Goal: Information Seeking & Learning: Learn about a topic

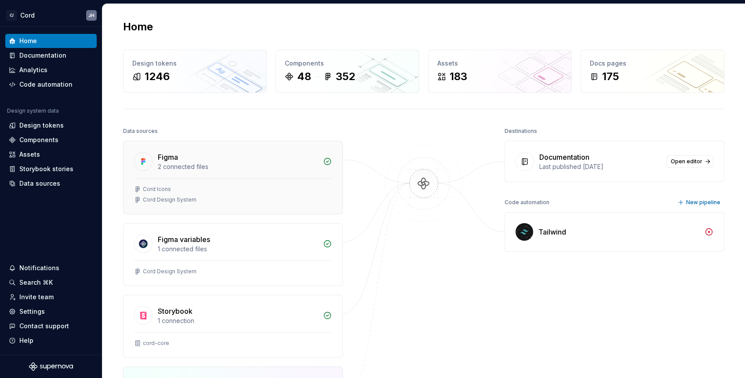
click at [174, 167] on div "2 connected files" at bounding box center [238, 166] width 160 height 9
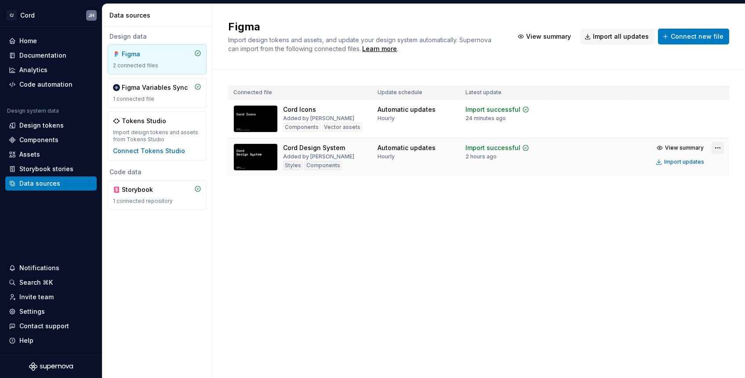
click at [716, 146] on html "C/ Cord JH Home Documentation Analytics Code automation Design system data Desi…" at bounding box center [372, 189] width 745 height 378
drag, startPoint x: 275, startPoint y: 149, endPoint x: 286, endPoint y: 149, distance: 11.0
click at [274, 149] on html "C/ Cord JH Home Documentation Analytics Code automation Design system data Desi…" at bounding box center [372, 189] width 745 height 378
drag, startPoint x: 680, startPoint y: 163, endPoint x: 683, endPoint y: 139, distance: 24.3
click at [680, 163] on div "Import updates" at bounding box center [684, 161] width 40 height 7
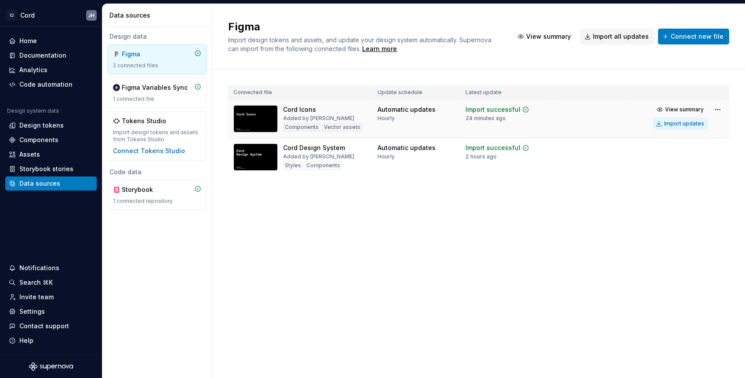
click at [680, 124] on div "Import updates" at bounding box center [684, 123] width 40 height 7
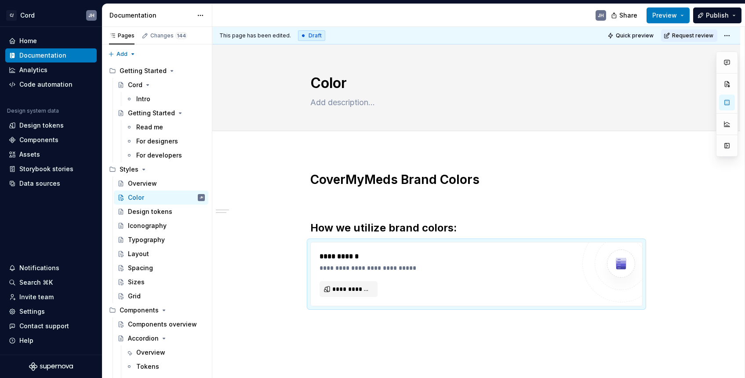
scroll to position [73, 0]
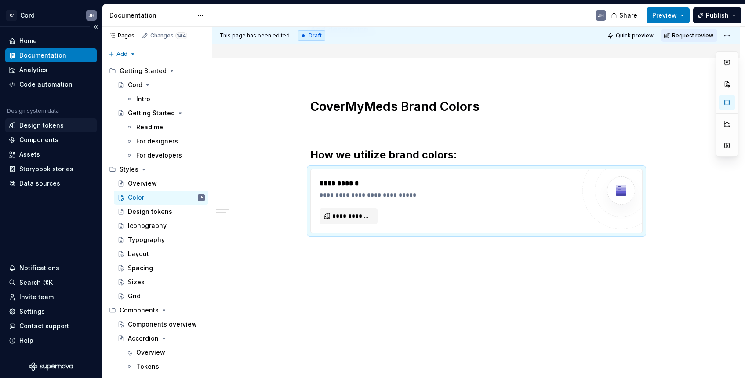
click at [30, 121] on div "Design tokens" at bounding box center [41, 125] width 44 height 9
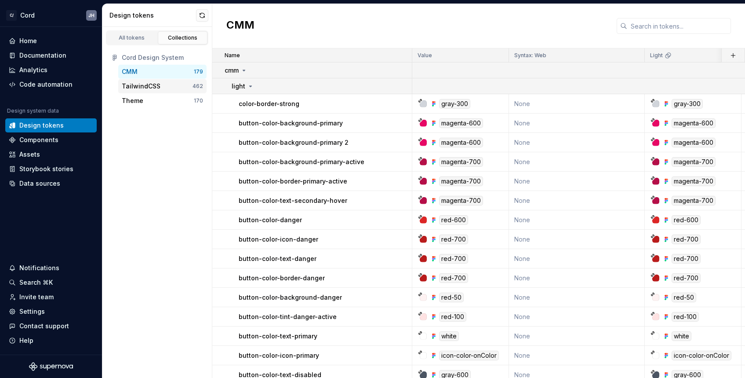
click at [145, 85] on div "TailwindCSS" at bounding box center [141, 86] width 39 height 9
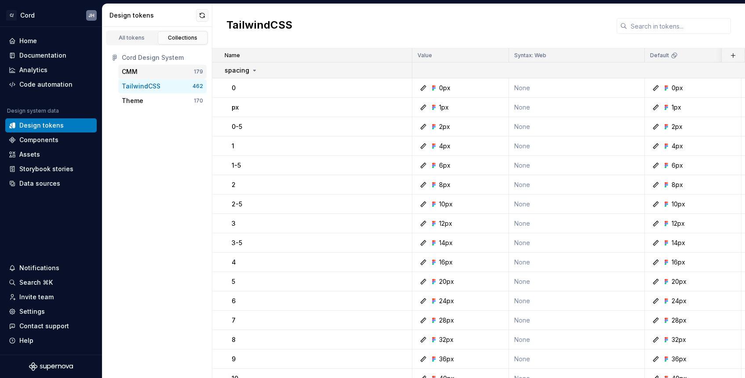
click at [143, 72] on div "CMM" at bounding box center [158, 71] width 72 height 9
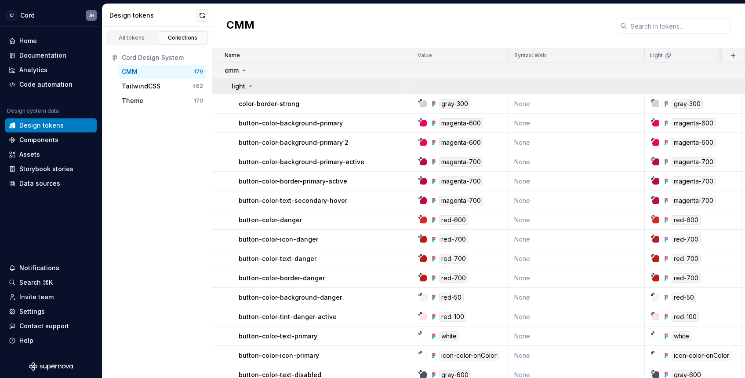
click at [247, 87] on icon at bounding box center [250, 86] width 7 height 7
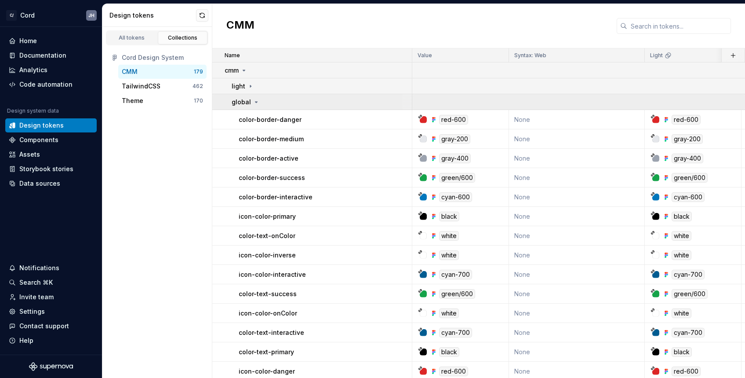
click at [255, 99] on icon at bounding box center [256, 101] width 7 height 7
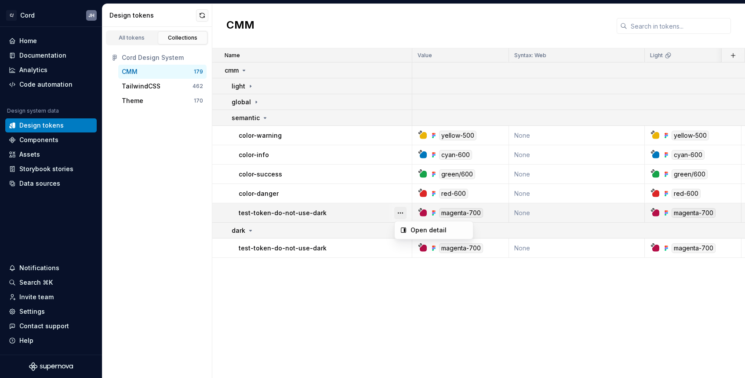
click at [400, 211] on button "button" at bounding box center [400, 213] width 12 height 12
click at [402, 212] on button "button" at bounding box center [400, 213] width 12 height 12
click at [400, 211] on button "button" at bounding box center [400, 213] width 12 height 12
click at [291, 209] on p "test-token-do-not-use-dark" at bounding box center [283, 212] width 88 height 9
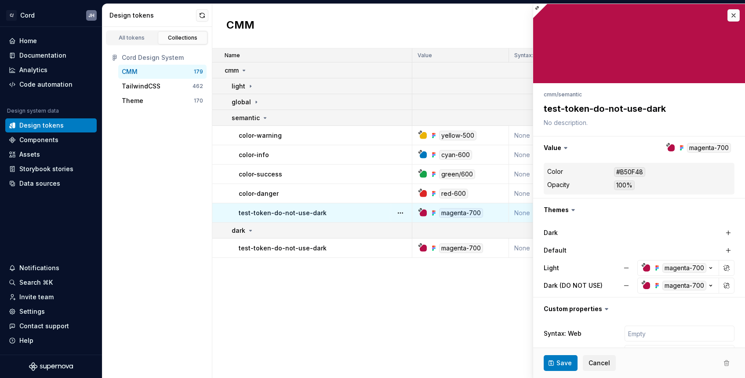
type textarea "*"
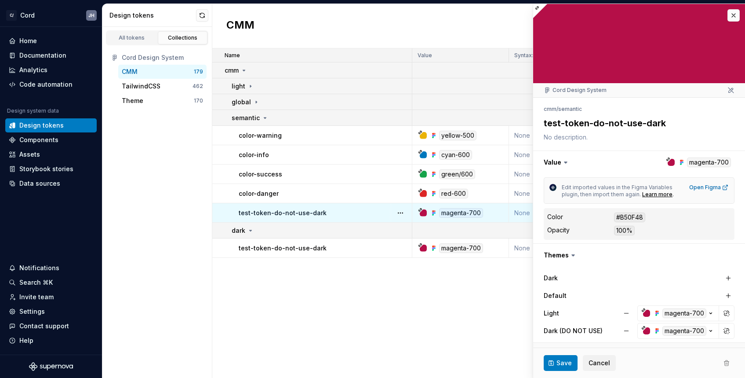
scroll to position [89, 0]
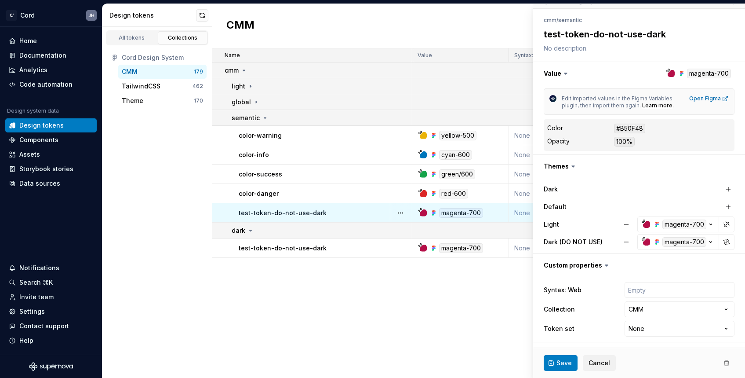
click at [726, 363] on span at bounding box center [727, 363] width 16 height 16
click at [727, 364] on span at bounding box center [727, 363] width 16 height 16
click at [725, 362] on span at bounding box center [727, 363] width 16 height 16
click at [192, 154] on div "All tokens Collections Cord Design System CMM 179 TailwindCSS 462 Theme 170" at bounding box center [157, 202] width 110 height 351
click at [254, 101] on icon at bounding box center [256, 101] width 7 height 7
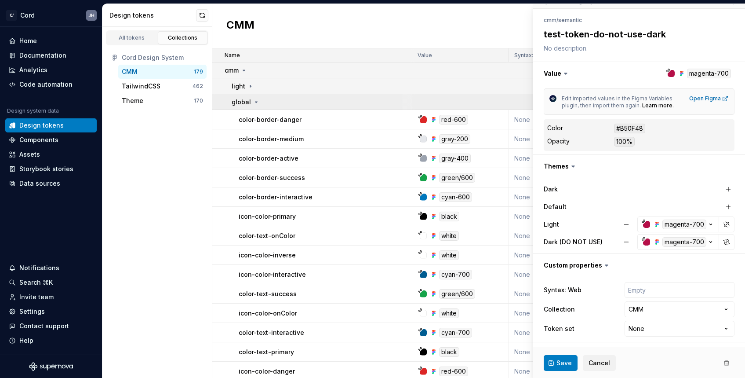
click at [254, 101] on icon at bounding box center [256, 101] width 7 height 7
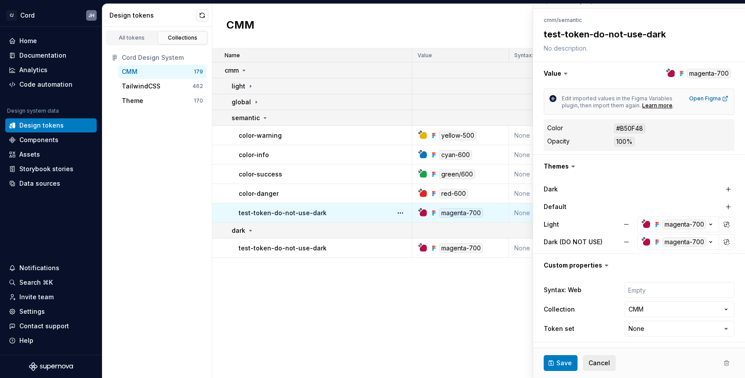
click at [593, 359] on span "Cancel" at bounding box center [600, 362] width 22 height 9
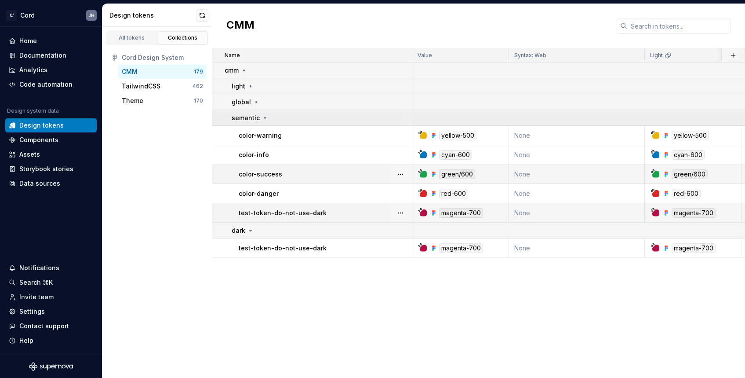
click at [264, 117] on icon at bounding box center [265, 117] width 2 height 1
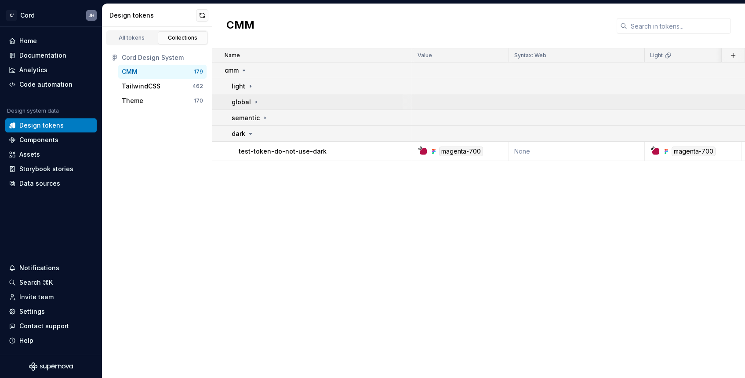
click at [257, 102] on icon at bounding box center [256, 101] width 7 height 7
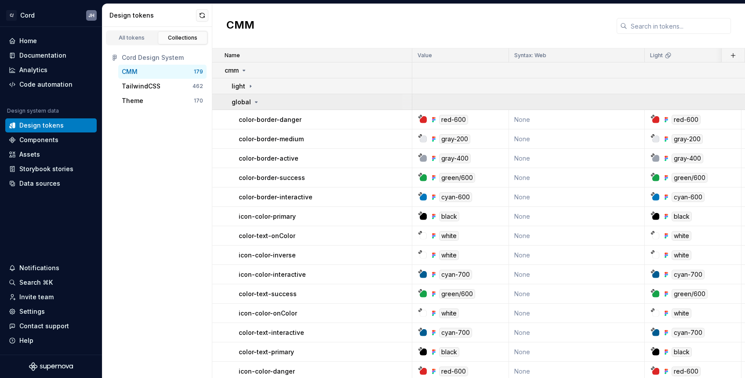
click at [257, 102] on icon at bounding box center [256, 101] width 7 height 7
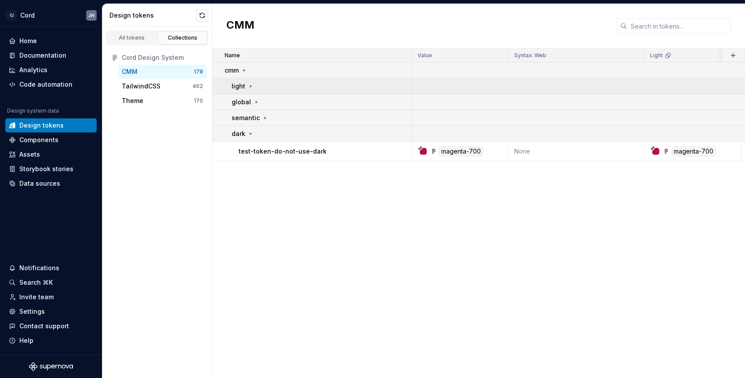
click at [256, 88] on div "light" at bounding box center [322, 86] width 180 height 9
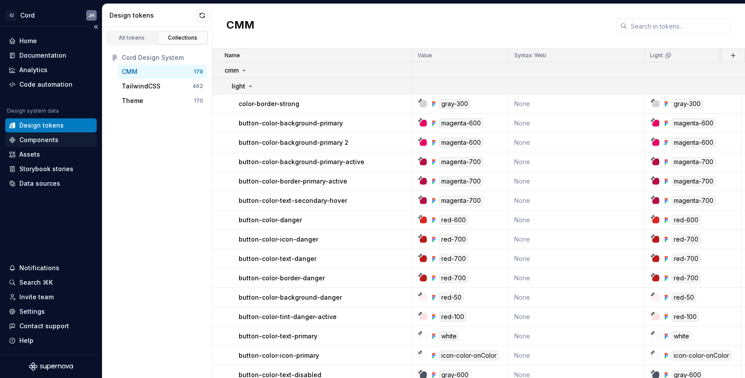
click at [55, 142] on div "Components" at bounding box center [38, 139] width 39 height 9
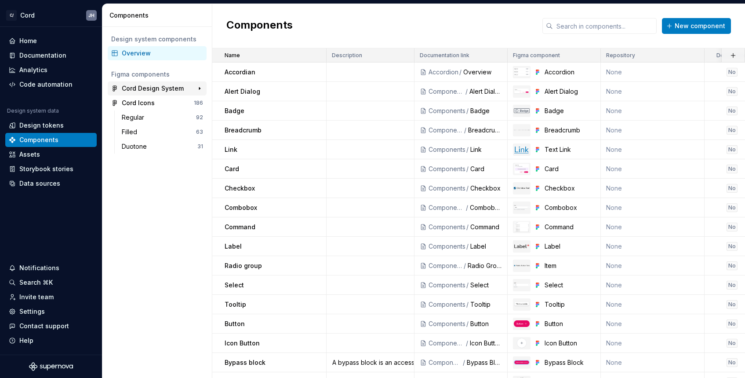
click at [138, 87] on div "Cord Design System" at bounding box center [153, 88] width 62 height 9
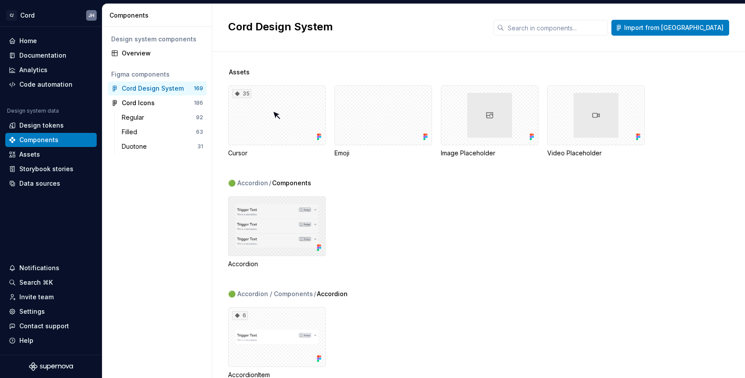
click at [284, 225] on div at bounding box center [277, 226] width 98 height 60
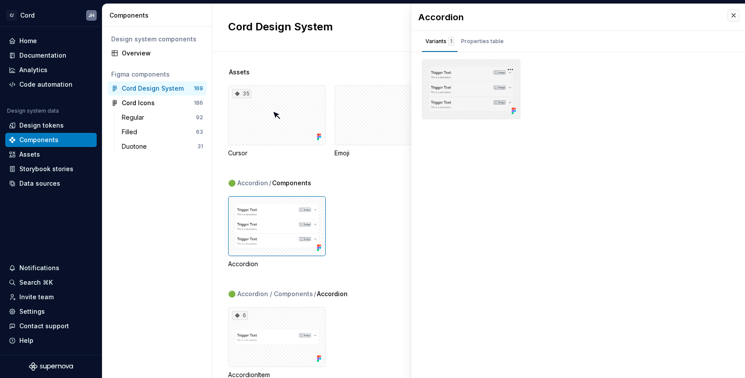
drag, startPoint x: 459, startPoint y: 73, endPoint x: 460, endPoint y: 59, distance: 14.6
click at [459, 73] on div at bounding box center [471, 89] width 98 height 60
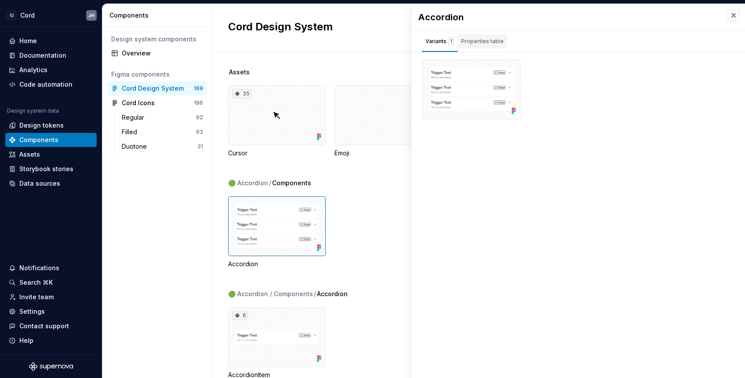
click at [468, 41] on div "Properties table" at bounding box center [482, 41] width 43 height 9
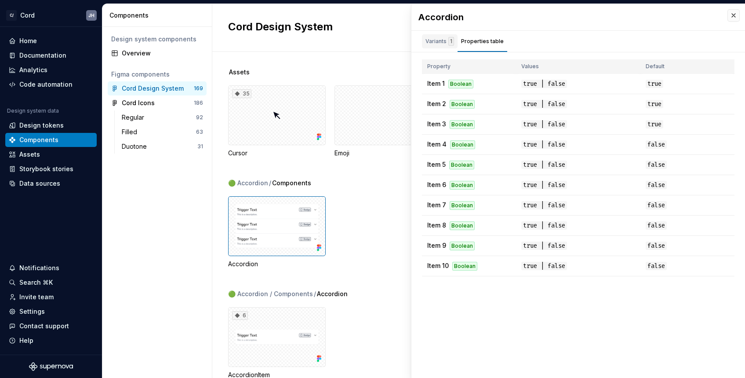
drag, startPoint x: 436, startPoint y: 39, endPoint x: 435, endPoint y: 55, distance: 16.3
click at [436, 39] on div "Variants 1" at bounding box center [439, 41] width 29 height 9
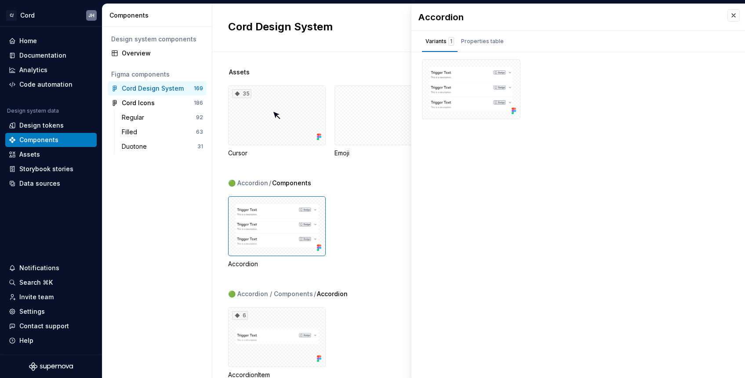
click at [379, 230] on div "Accordion" at bounding box center [486, 232] width 517 height 72
drag, startPoint x: 735, startPoint y: 15, endPoint x: 734, endPoint y: 25, distance: 11.1
click at [735, 15] on button "button" at bounding box center [733, 15] width 12 height 12
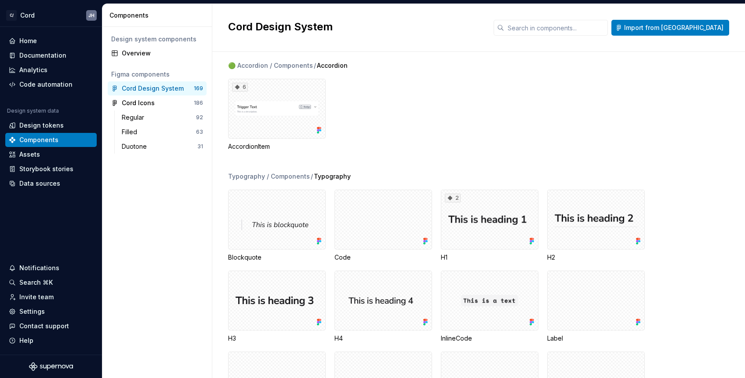
scroll to position [227, 0]
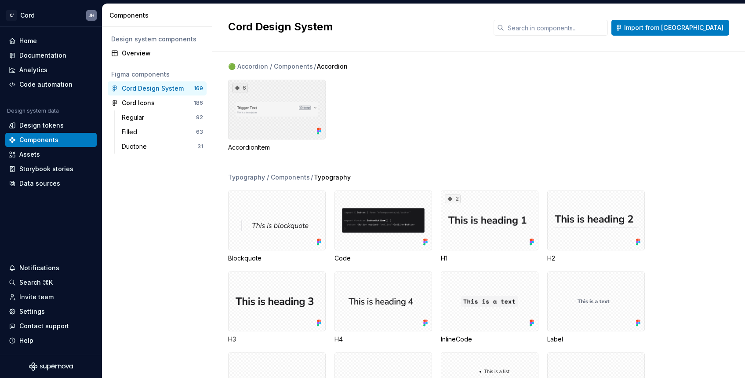
click at [250, 124] on div "6" at bounding box center [277, 110] width 98 height 60
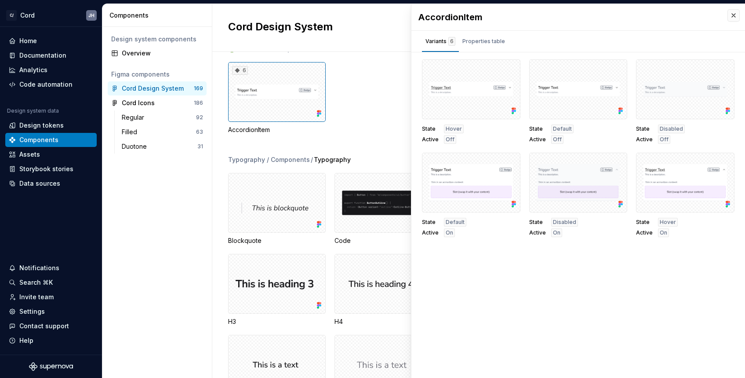
scroll to position [247, 0]
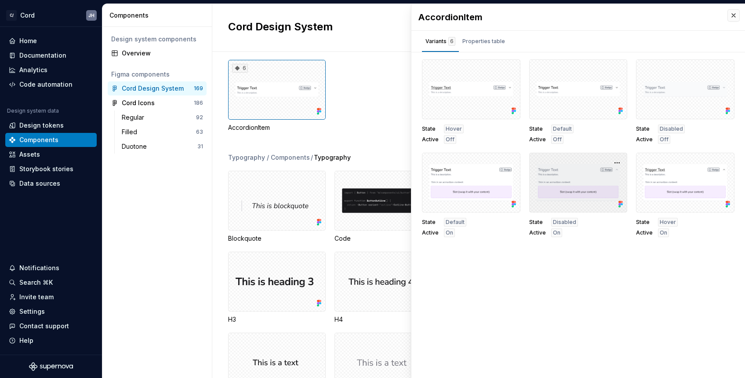
drag, startPoint x: 550, startPoint y: 189, endPoint x: 552, endPoint y: 162, distance: 27.7
click at [550, 189] on div at bounding box center [578, 183] width 98 height 60
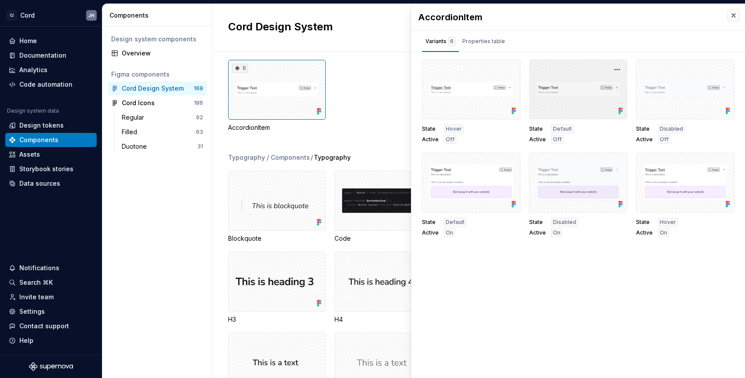
click at [554, 95] on div at bounding box center [578, 89] width 98 height 60
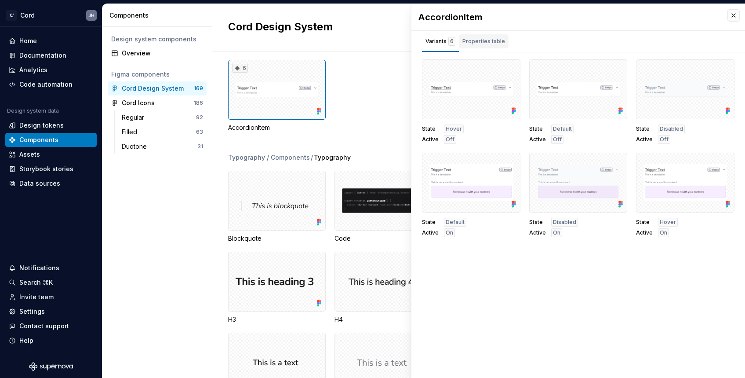
click at [465, 36] on div "Properties table" at bounding box center [484, 41] width 50 height 14
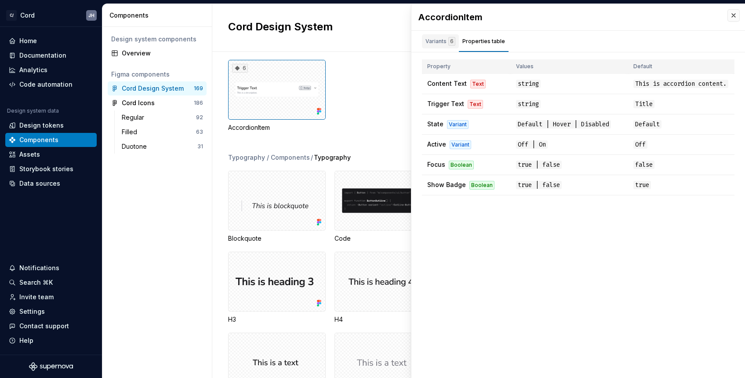
drag, startPoint x: 446, startPoint y: 40, endPoint x: 439, endPoint y: 39, distance: 7.0
click at [442, 39] on div "Variants 6" at bounding box center [440, 41] width 30 height 9
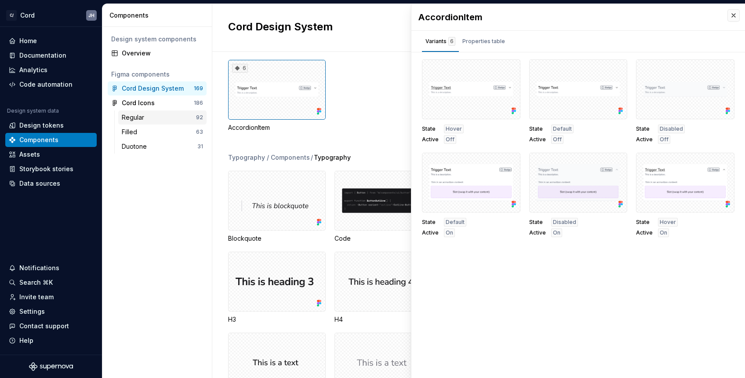
click at [125, 114] on div "Regular" at bounding box center [135, 117] width 26 height 9
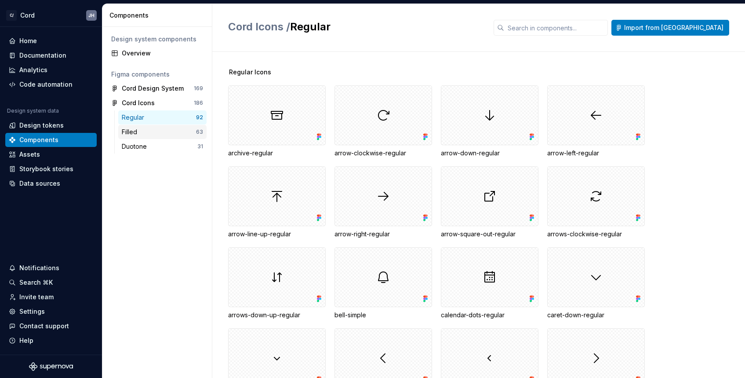
click at [135, 134] on div "Filled" at bounding box center [131, 131] width 19 height 9
